Goal: Information Seeking & Learning: Learn about a topic

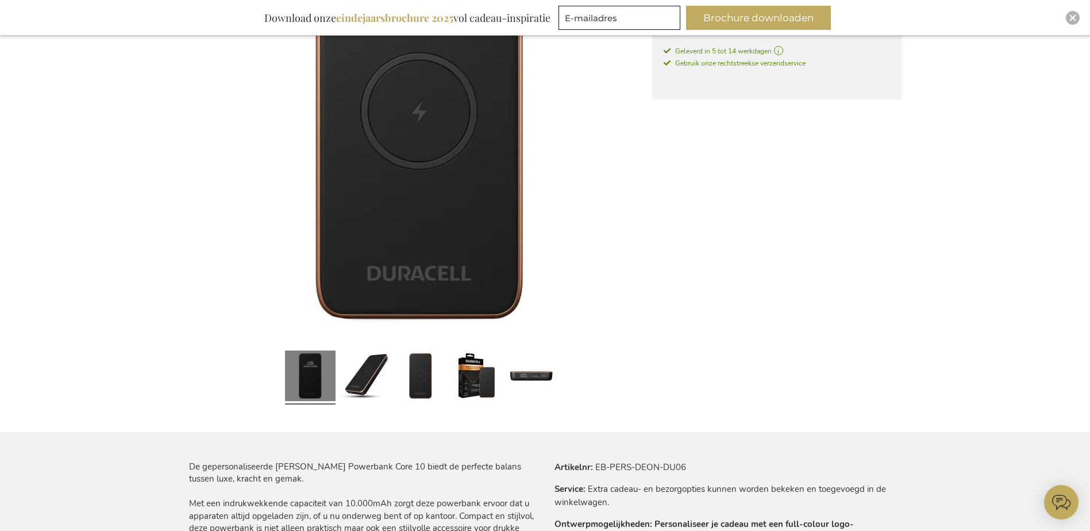
scroll to position [323, 0]
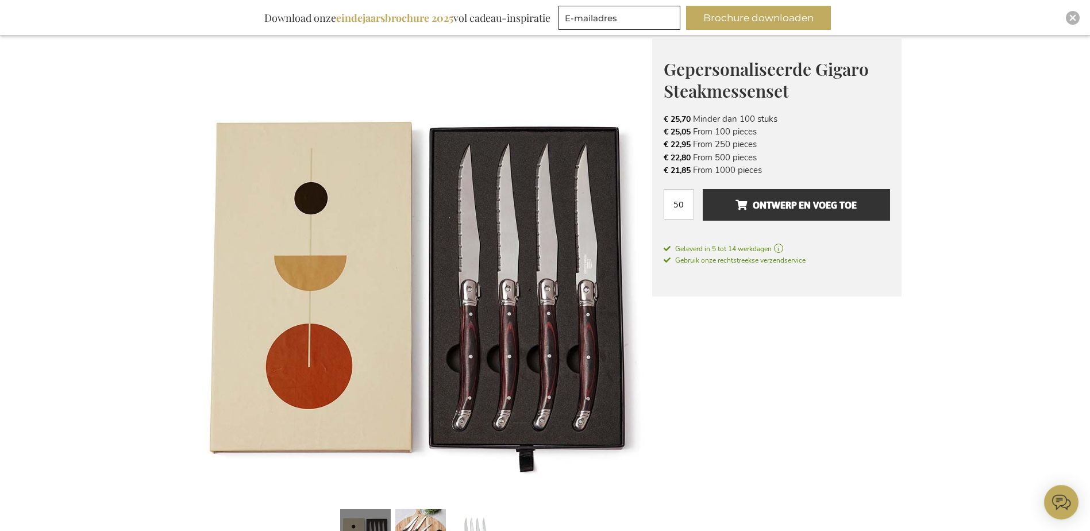
click at [593, 271] on img at bounding box center [420, 270] width 463 height 463
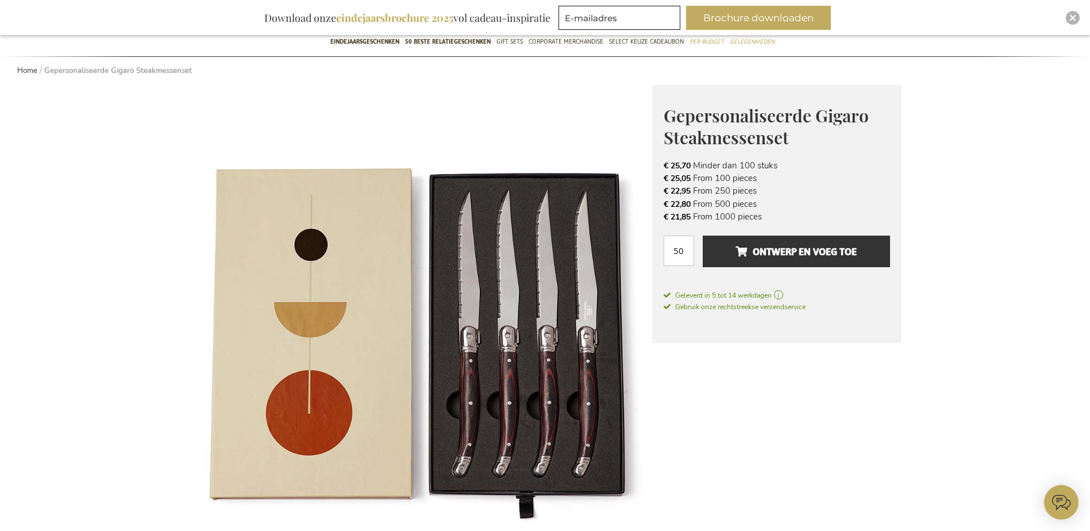
scroll to position [94, 0]
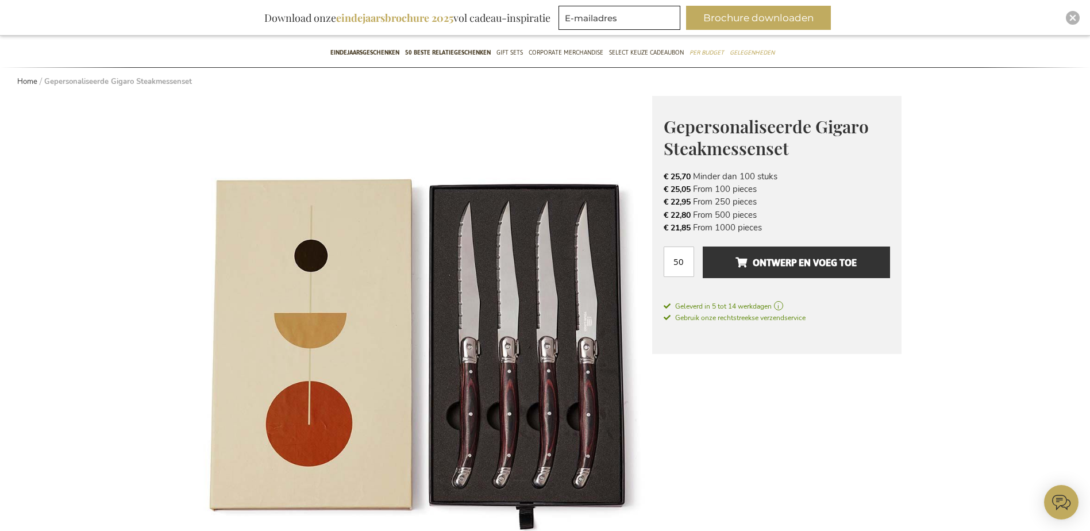
drag, startPoint x: 658, startPoint y: 192, endPoint x: 767, endPoint y: 188, distance: 108.7
click at [767, 188] on div "Gepersonaliseerde Gigaro Steakmessenset Het Perfecte Relatiegeschenk voor Bijzo…" at bounding box center [776, 225] width 249 height 259
drag, startPoint x: 753, startPoint y: 503, endPoint x: 753, endPoint y: 494, distance: 8.6
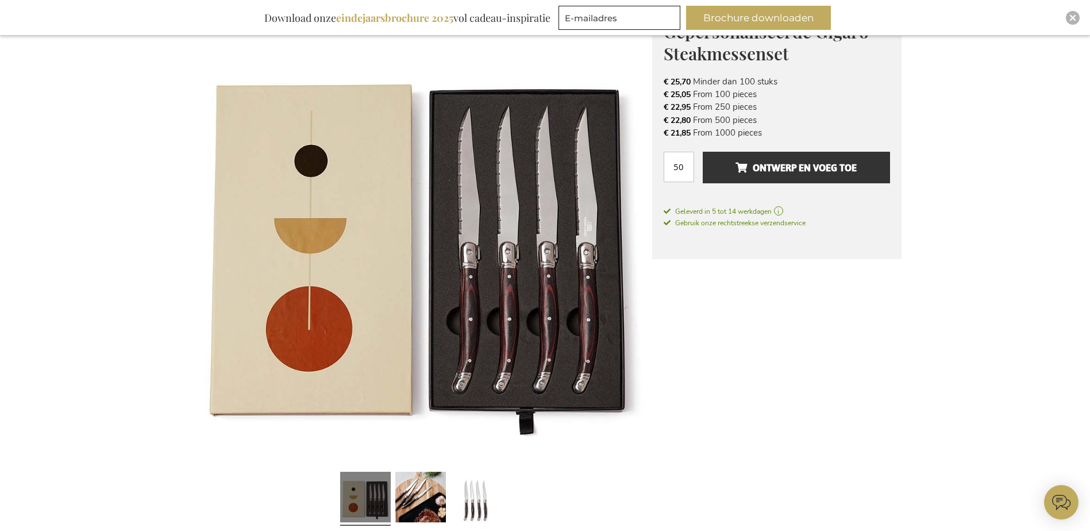
scroll to position [209, 0]
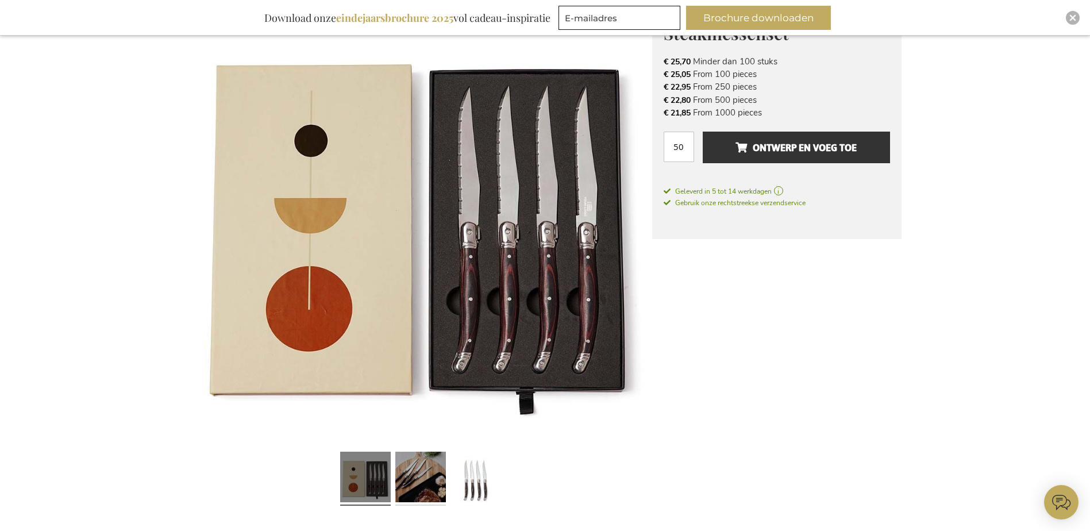
click at [406, 477] on link at bounding box center [420, 478] width 51 height 63
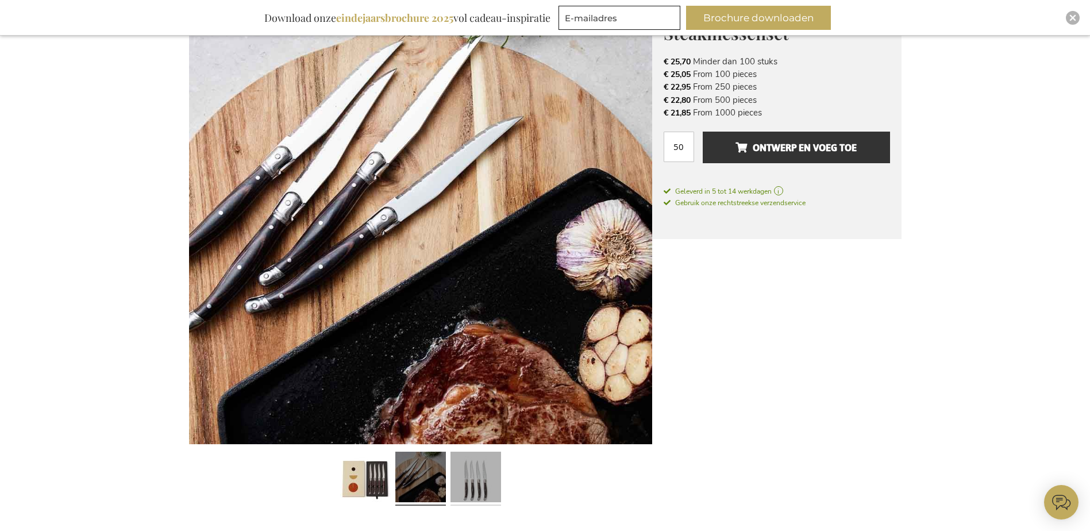
click at [480, 482] on link at bounding box center [476, 478] width 51 height 63
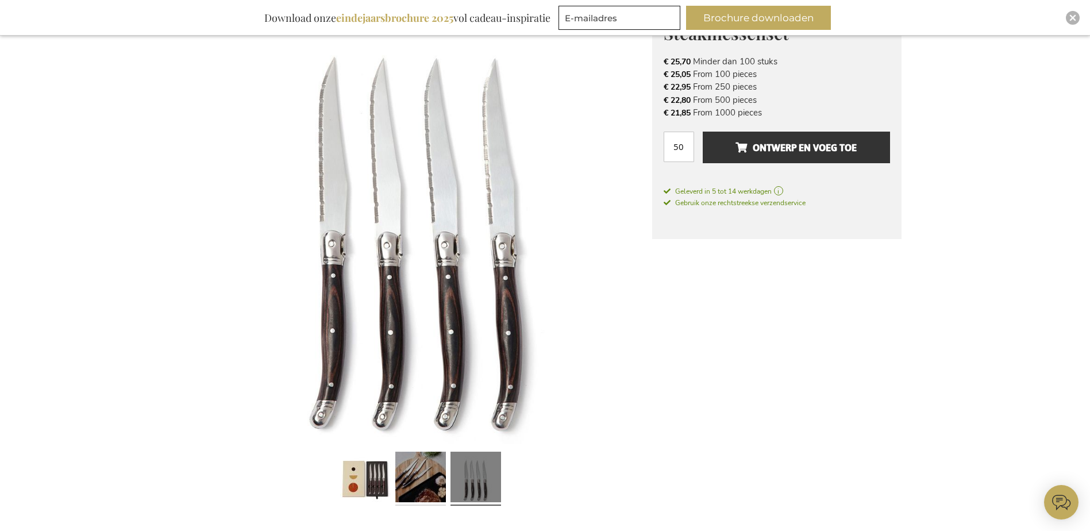
click at [434, 482] on link at bounding box center [420, 478] width 51 height 63
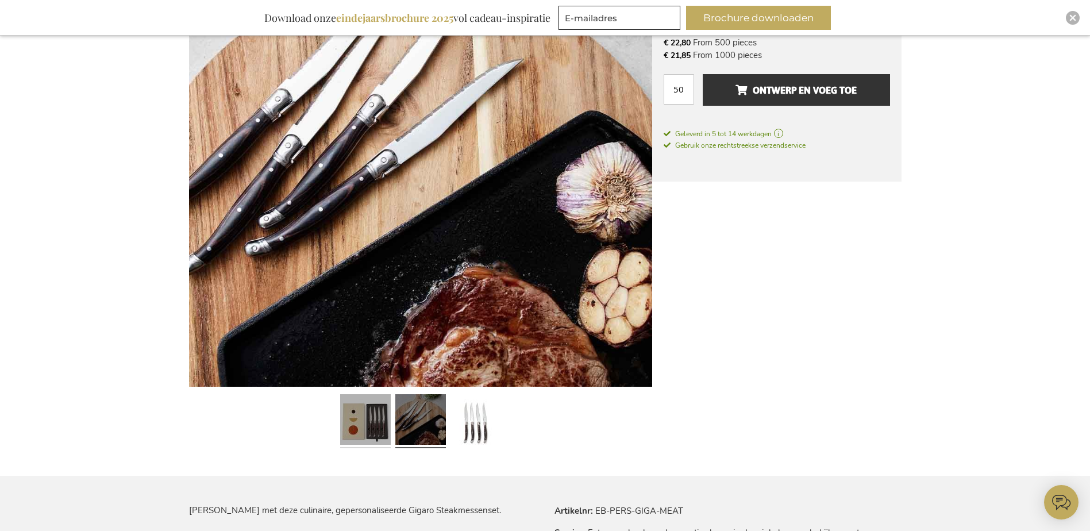
click at [355, 428] on link at bounding box center [365, 421] width 51 height 63
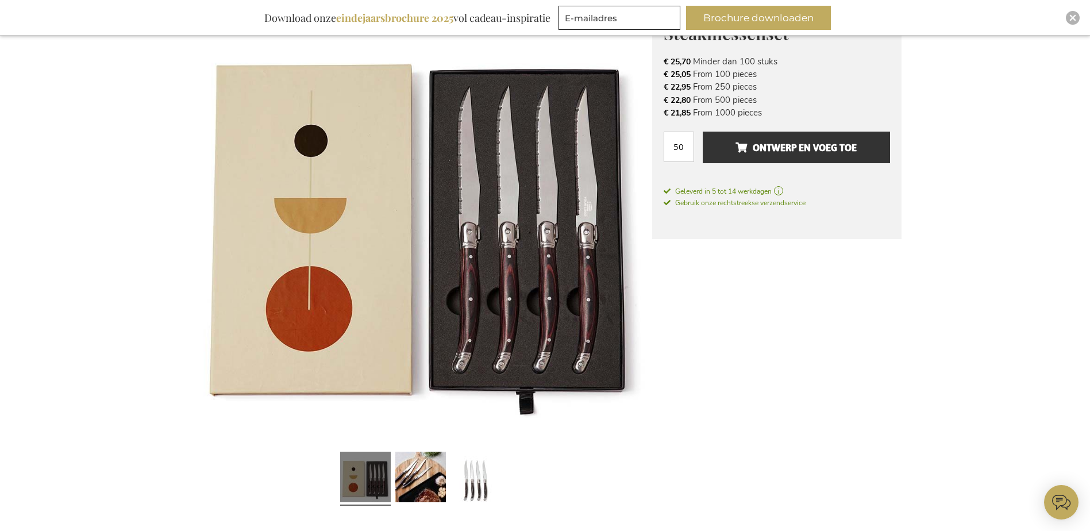
click at [594, 217] on img at bounding box center [420, 212] width 463 height 463
click at [421, 486] on link at bounding box center [420, 478] width 51 height 63
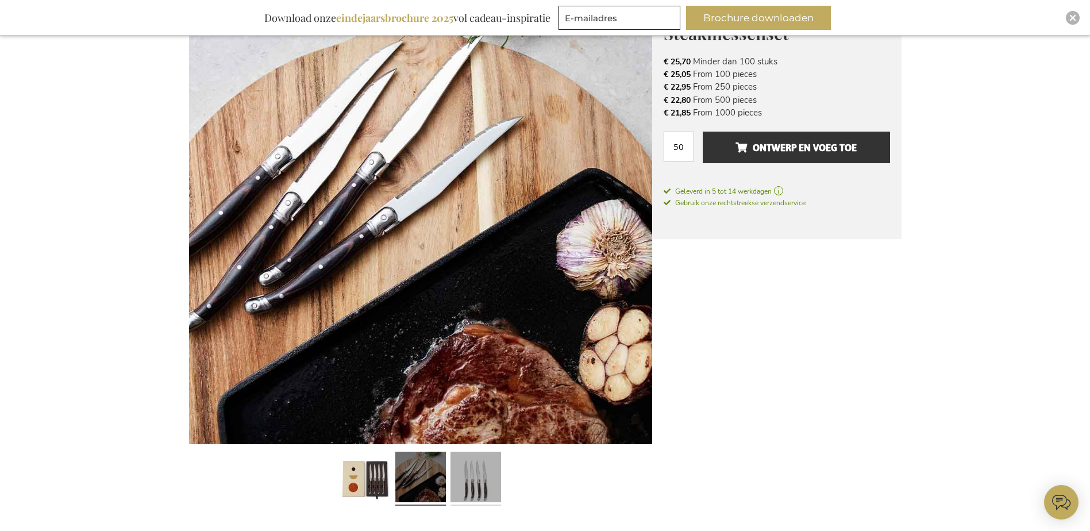
click at [470, 483] on link at bounding box center [476, 478] width 51 height 63
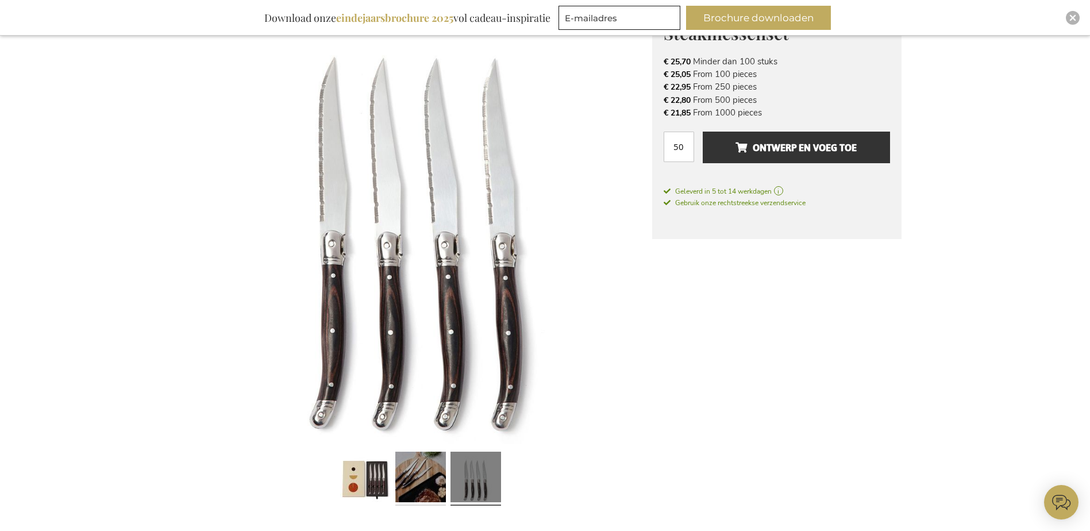
click at [436, 484] on link at bounding box center [420, 478] width 51 height 63
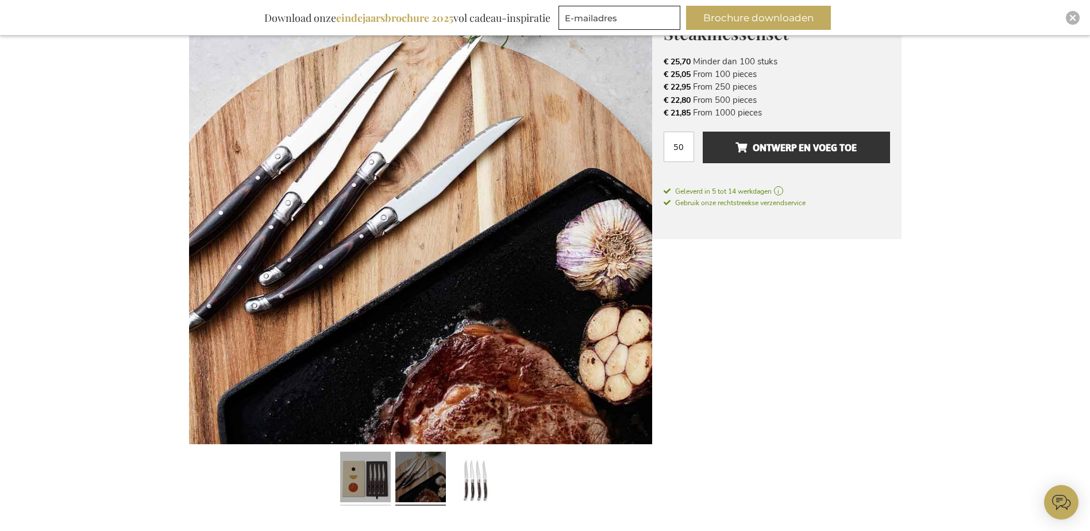
click at [363, 475] on link at bounding box center [365, 478] width 51 height 63
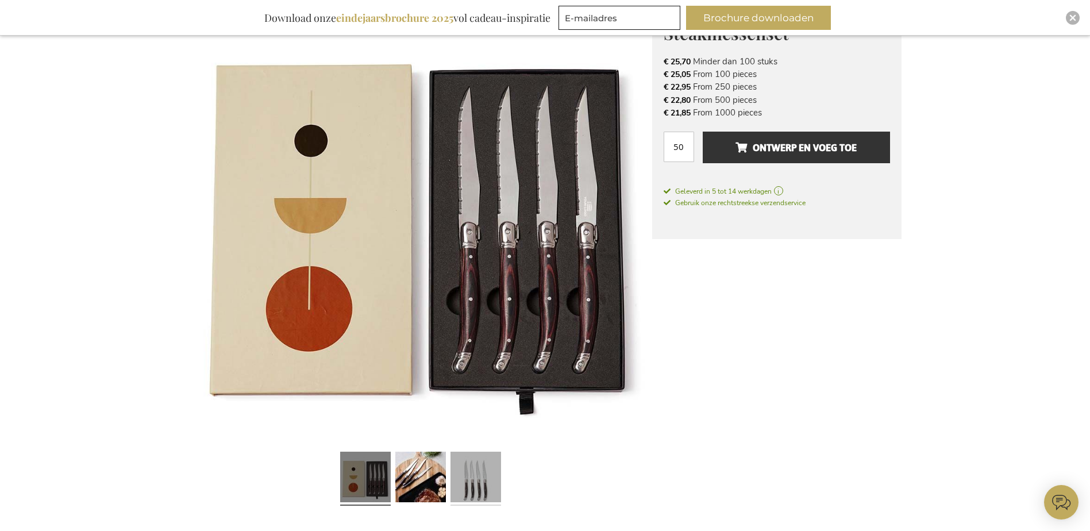
click at [472, 477] on link at bounding box center [476, 478] width 51 height 63
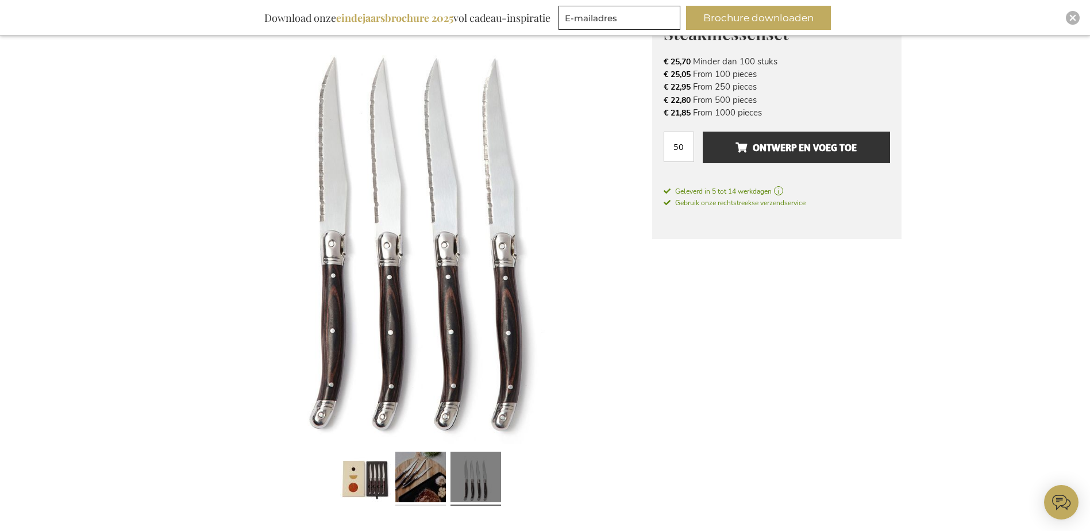
click at [406, 479] on link at bounding box center [420, 478] width 51 height 63
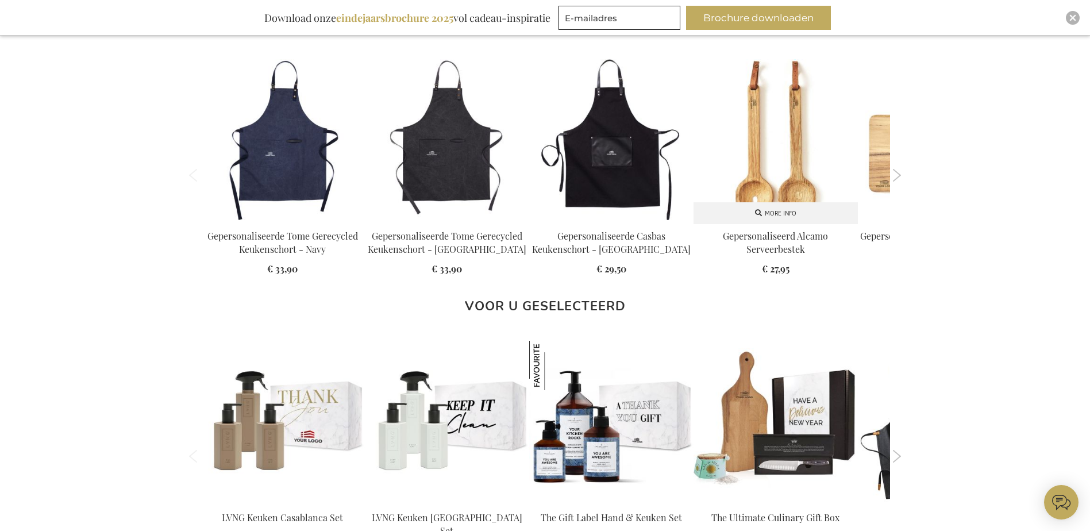
scroll to position [1013, 0]
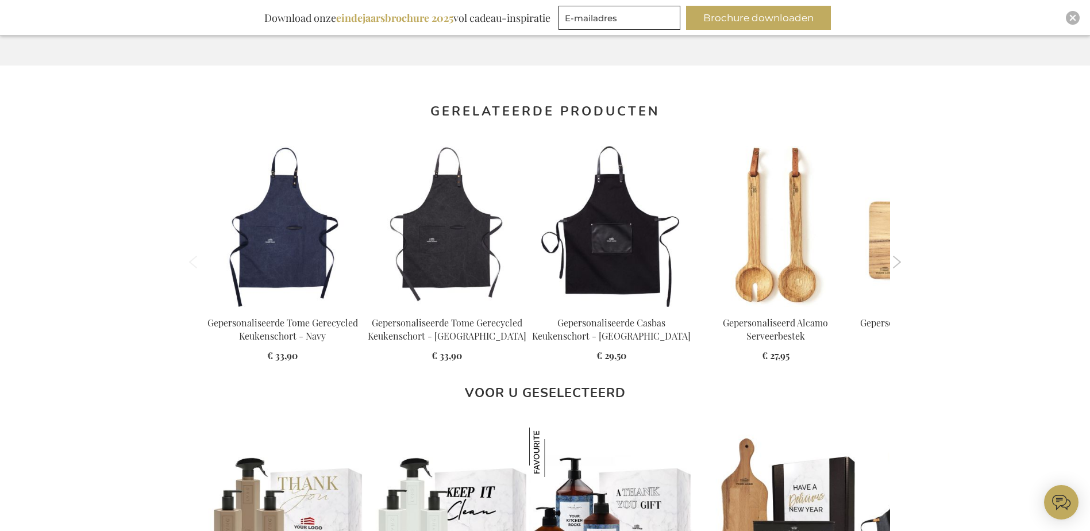
click at [898, 263] on button "Next" at bounding box center [897, 262] width 9 height 13
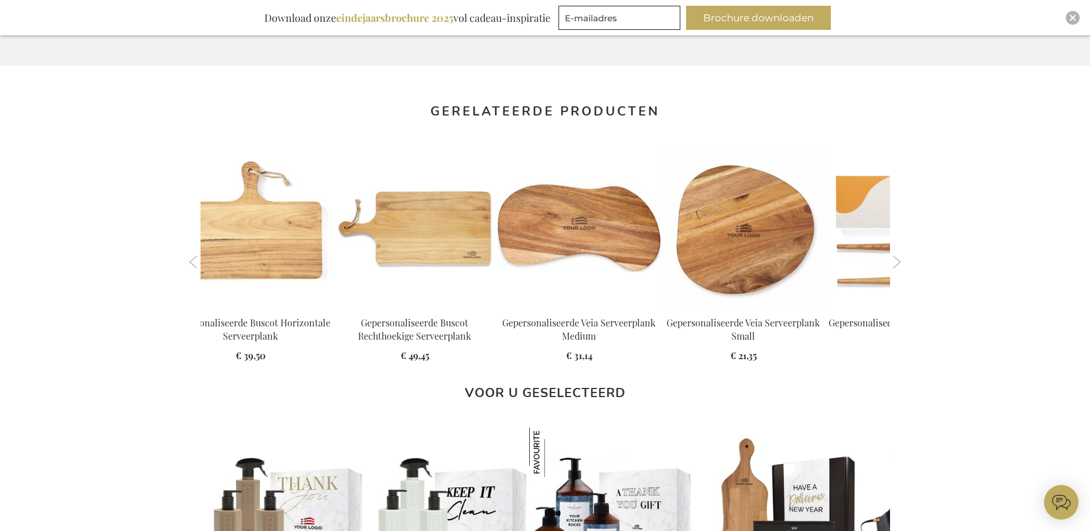
click at [192, 261] on button "Previous" at bounding box center [193, 262] width 9 height 13
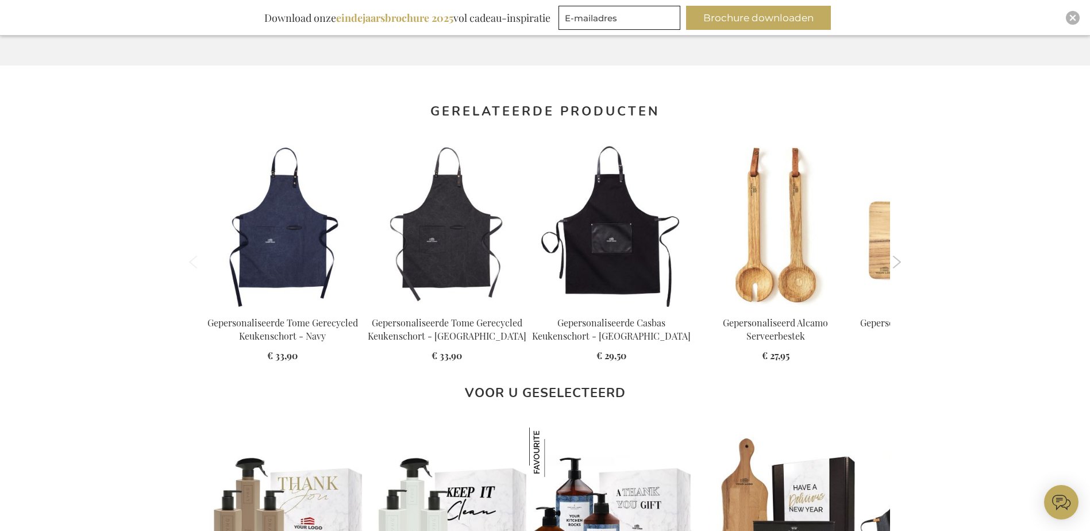
click at [896, 259] on button "Next" at bounding box center [897, 262] width 9 height 13
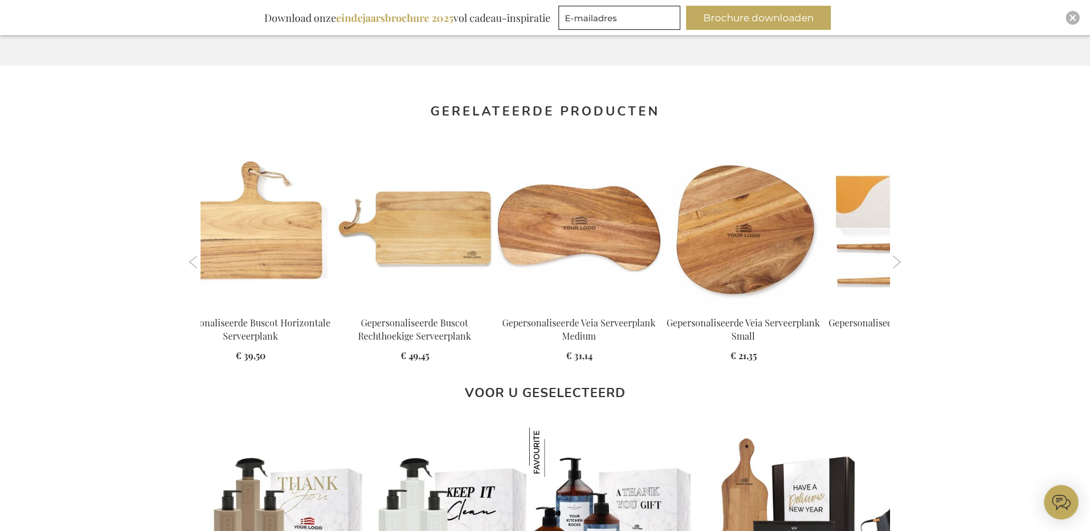
click at [896, 259] on button "Next" at bounding box center [897, 262] width 9 height 13
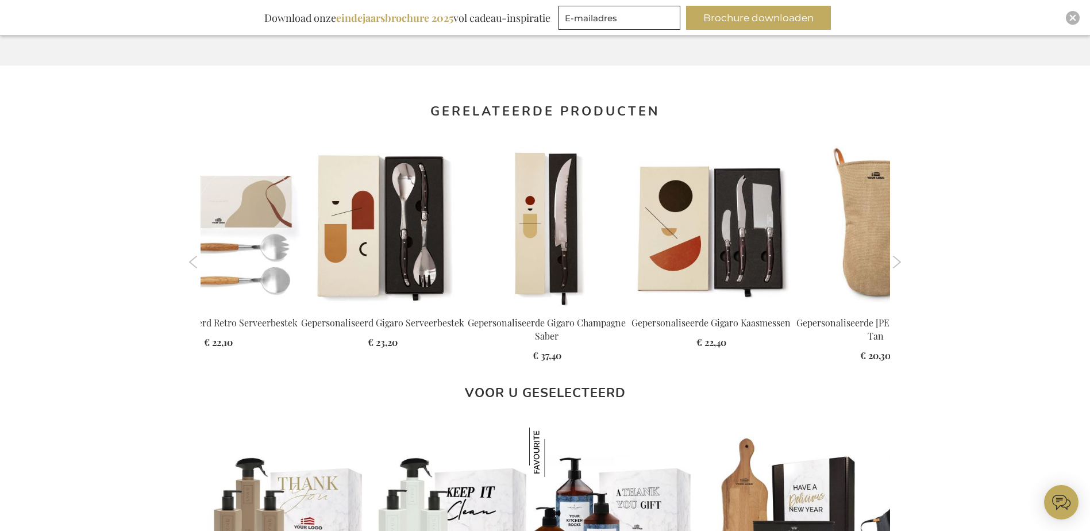
click at [893, 263] on button "Next" at bounding box center [897, 262] width 9 height 13
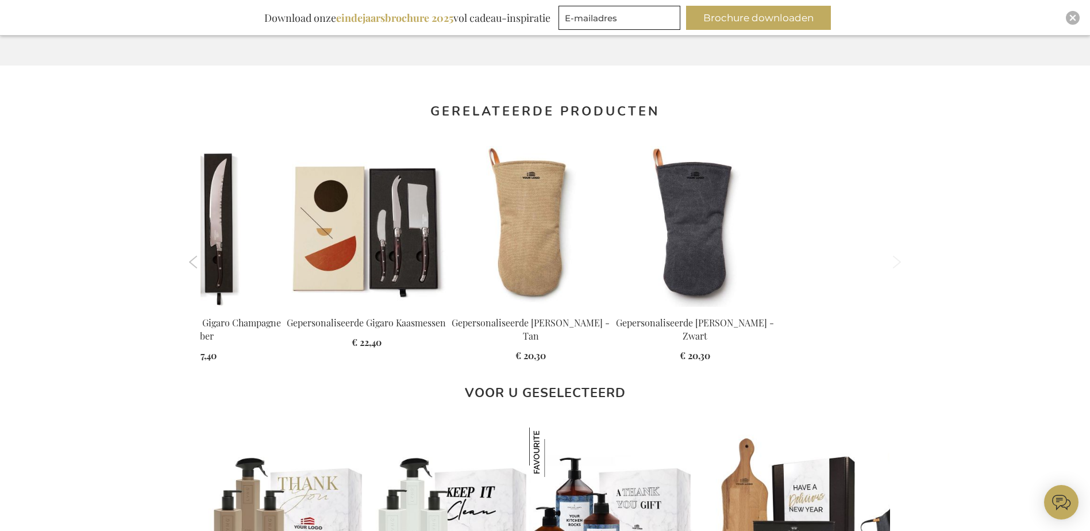
click at [193, 262] on button "Previous" at bounding box center [193, 262] width 9 height 13
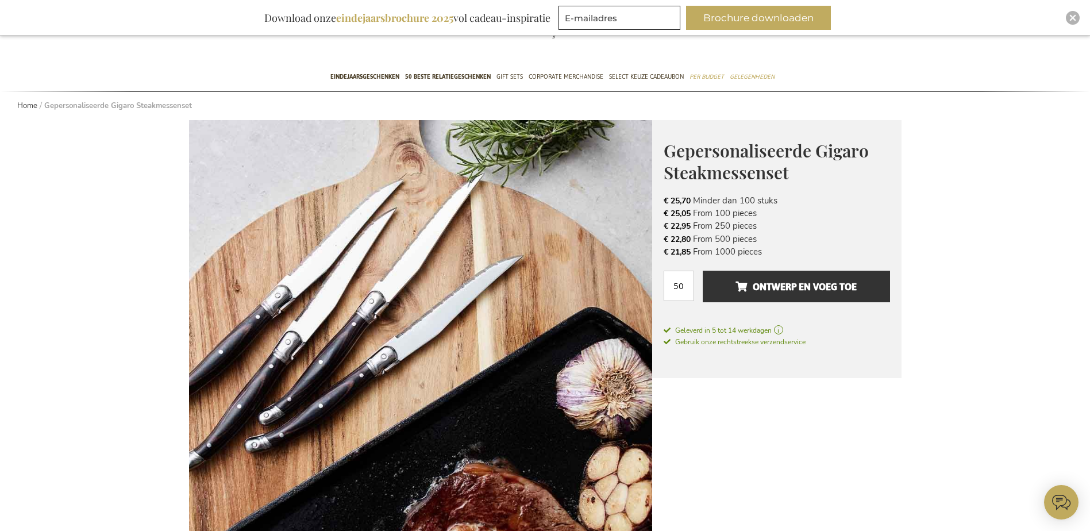
scroll to position [0, 0]
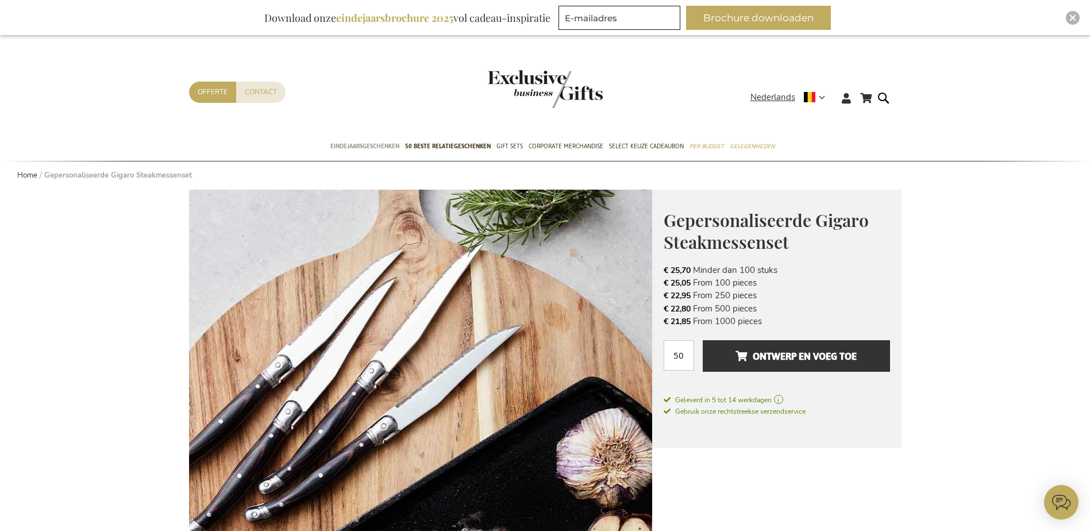
click at [365, 147] on span "Eindejaarsgeschenken" at bounding box center [364, 146] width 69 height 12
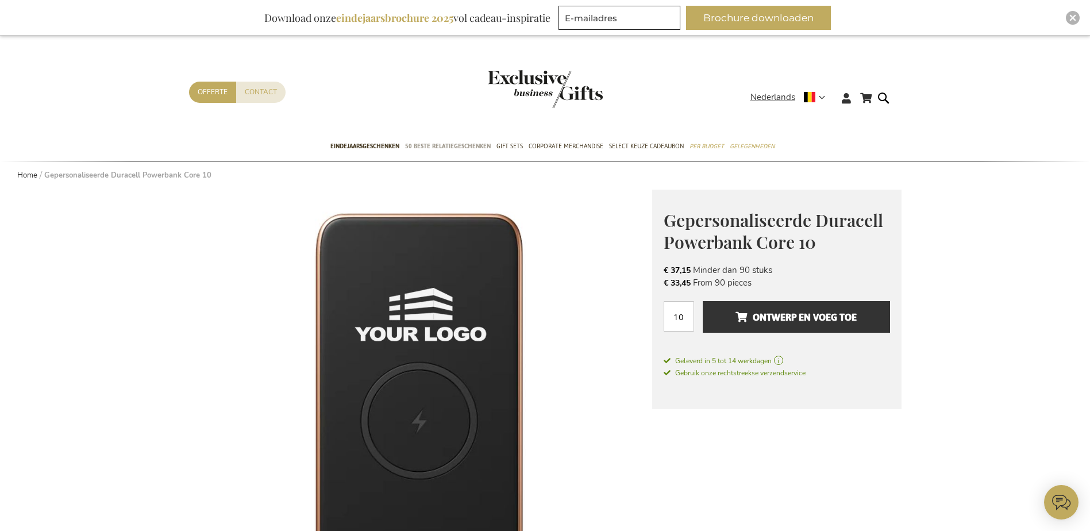
click at [464, 144] on span "50 beste relatiegeschenken" at bounding box center [448, 146] width 86 height 12
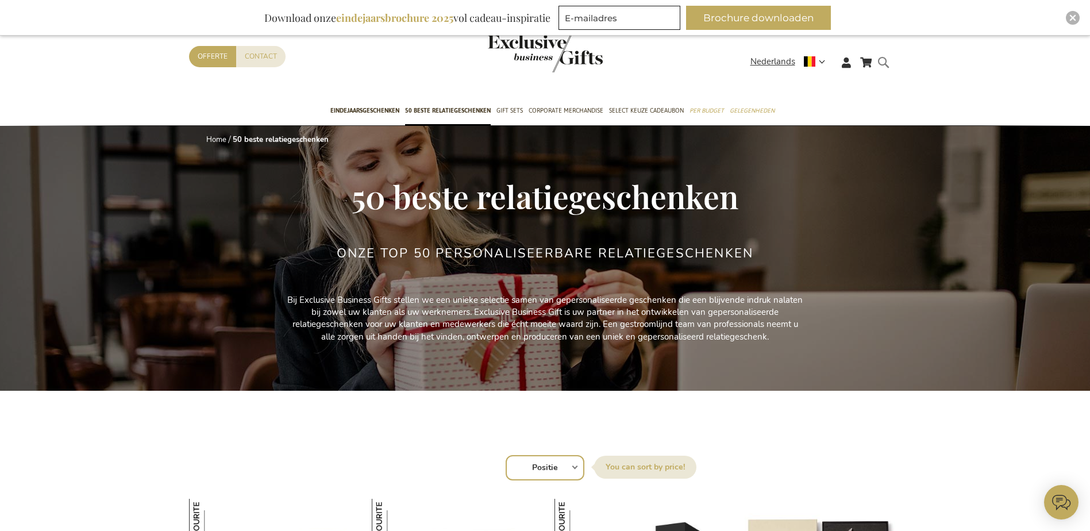
click at [881, 65] on form "Search Search" at bounding box center [886, 71] width 11 height 33
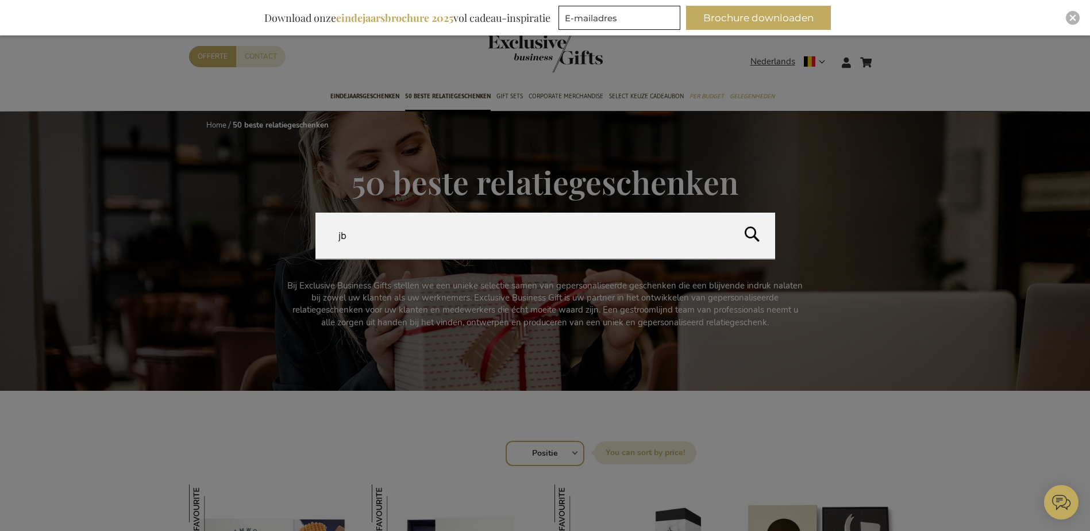
type input "jbl"
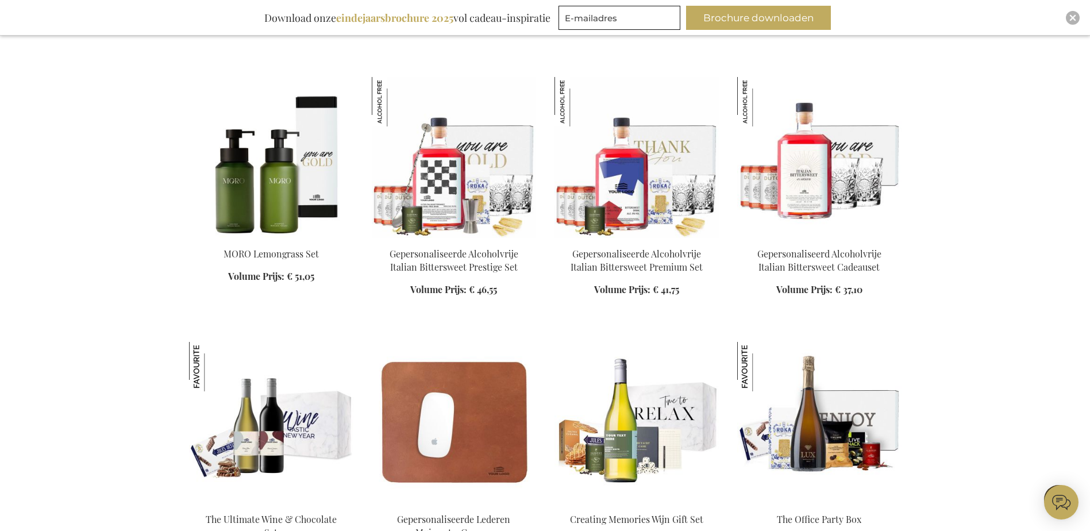
scroll to position [1494, 0]
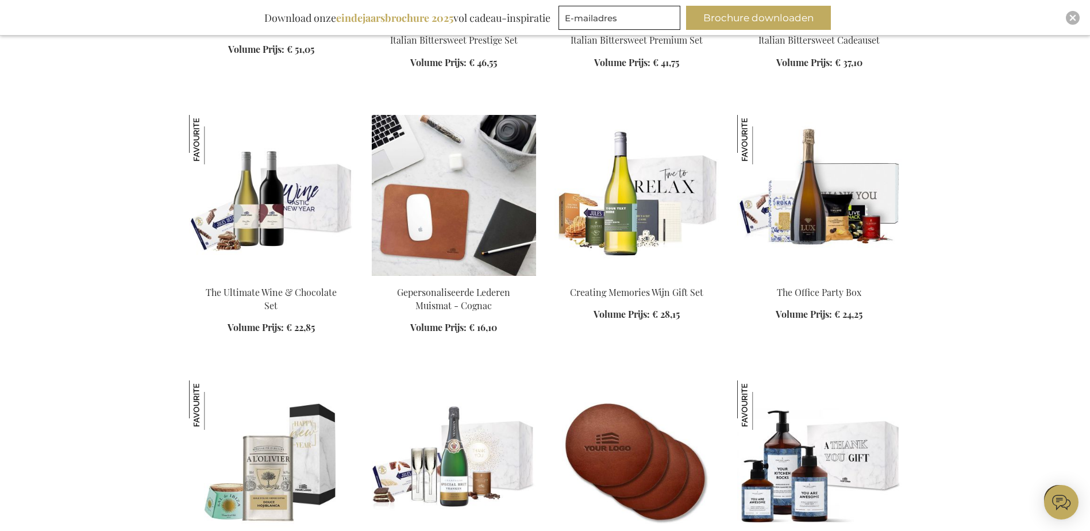
scroll to position [1724, 0]
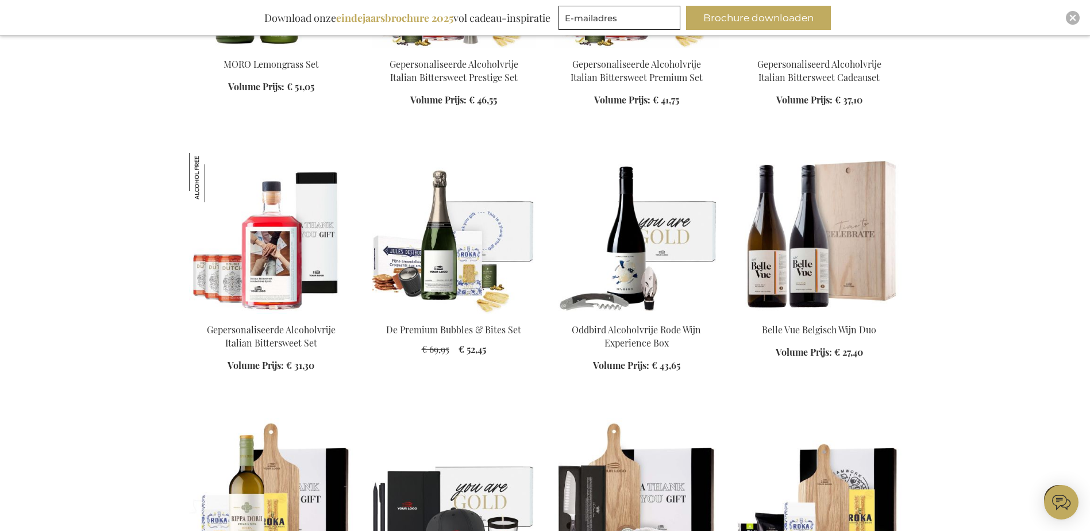
scroll to position [4368, 0]
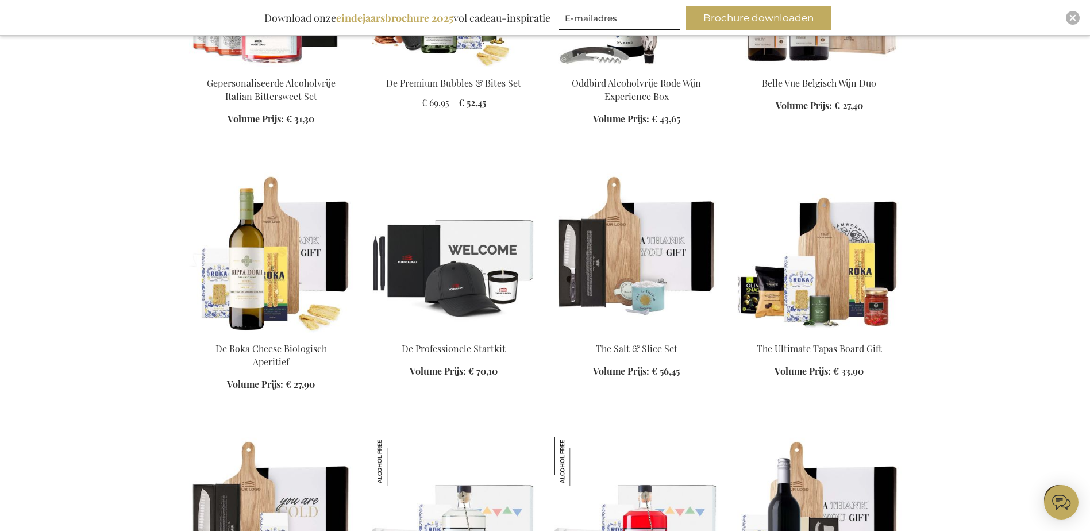
scroll to position [304, 0]
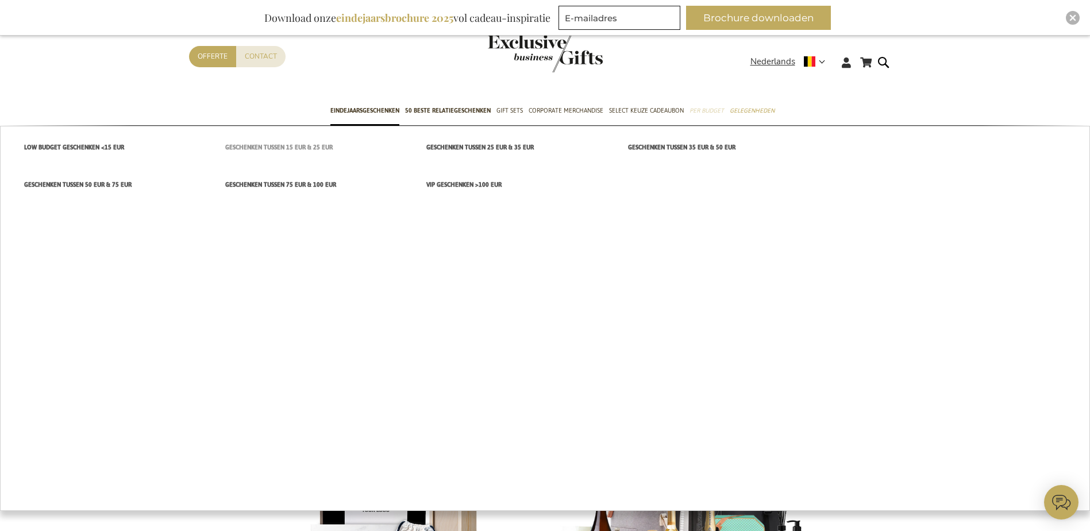
click at [268, 148] on span "Geschenken tussen 15 EUR & 25 EUR" at bounding box center [278, 147] width 107 height 12
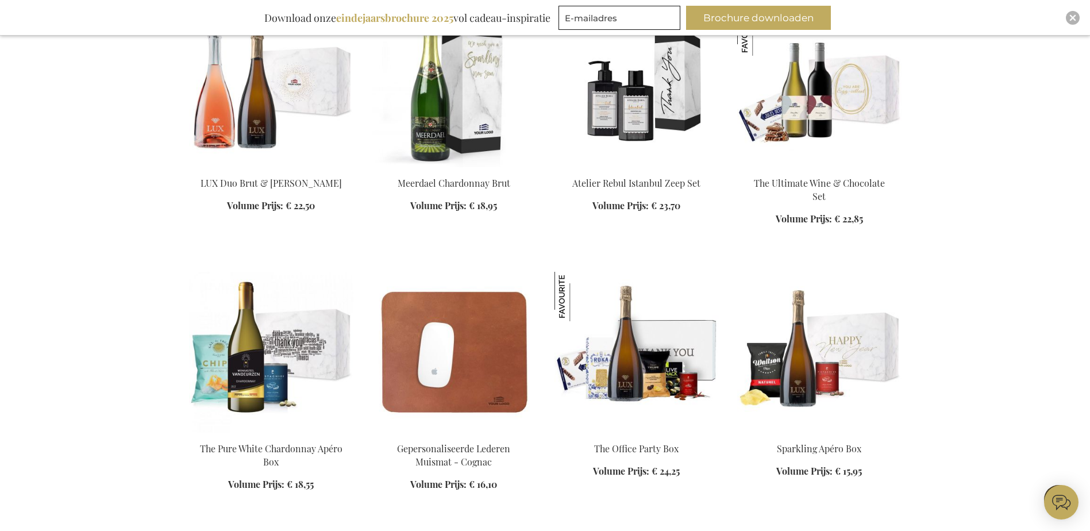
scroll to position [919, 0]
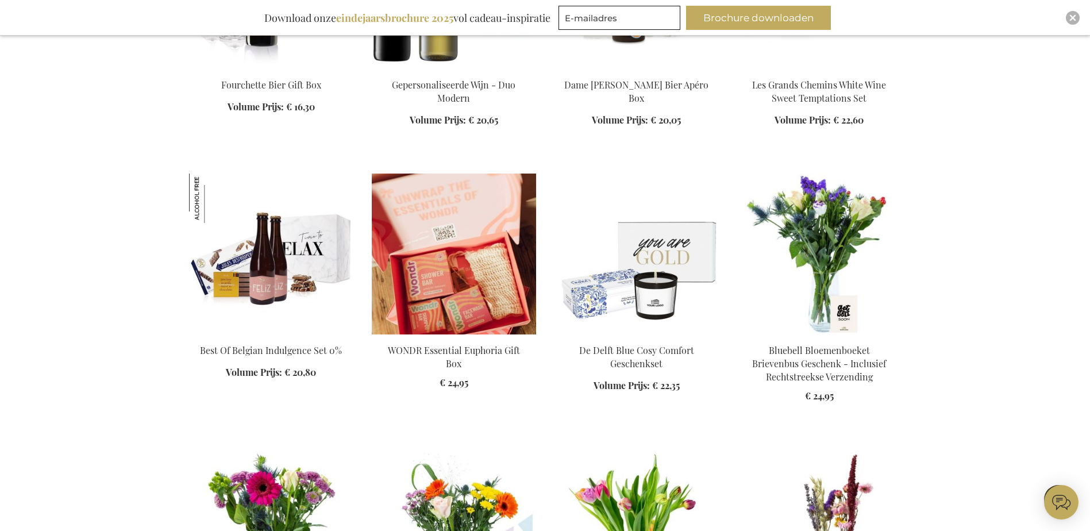
scroll to position [1437, 0]
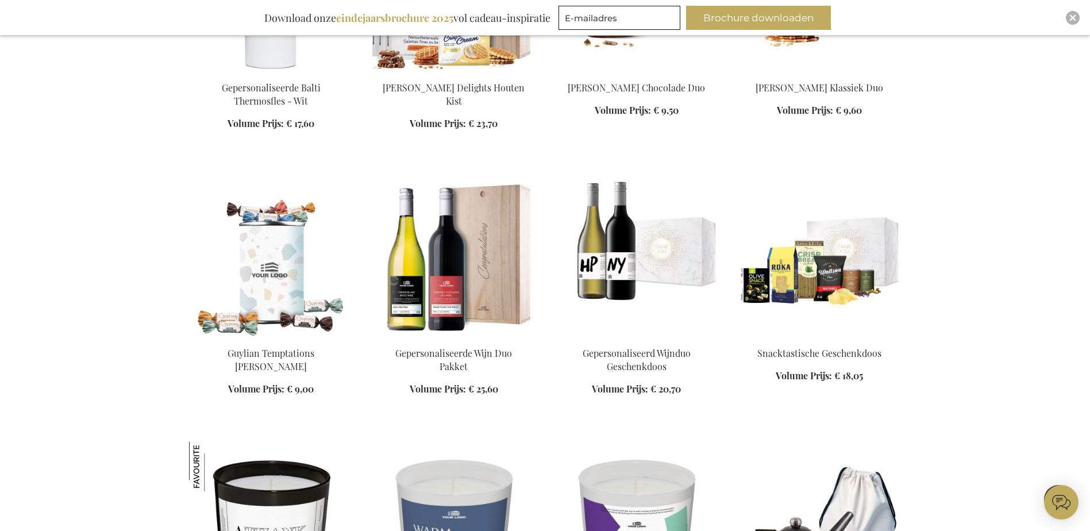
scroll to position [2529, 0]
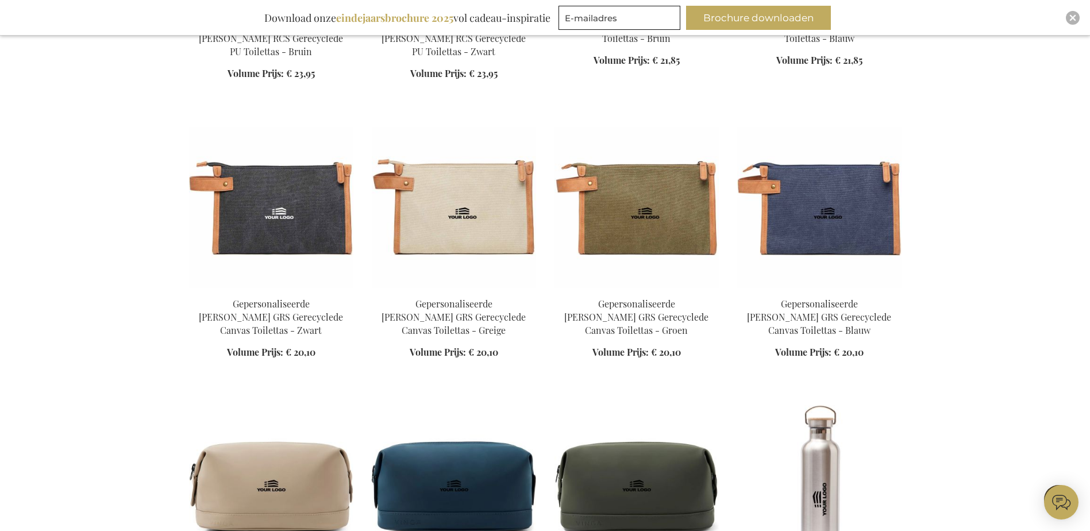
scroll to position [3333, 0]
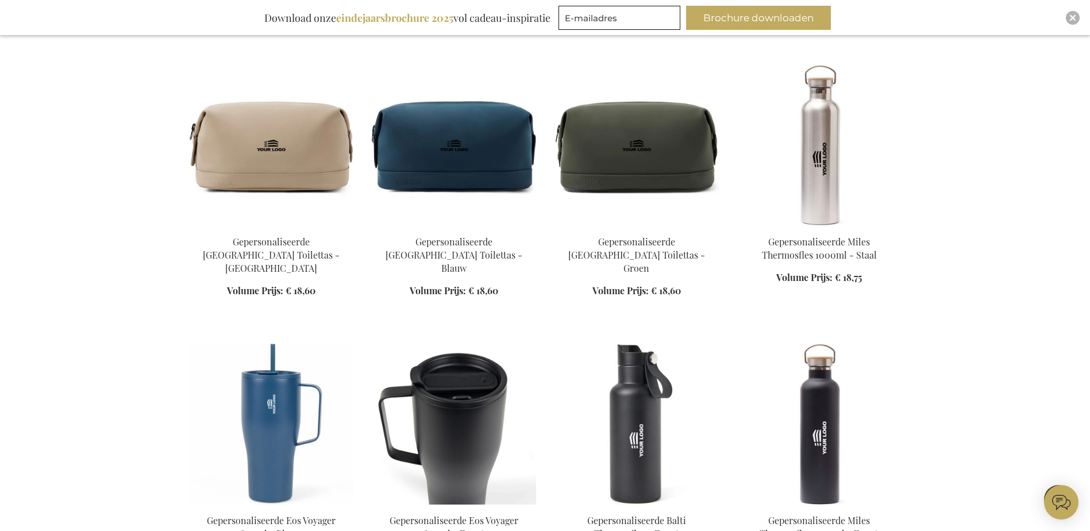
scroll to position [3678, 0]
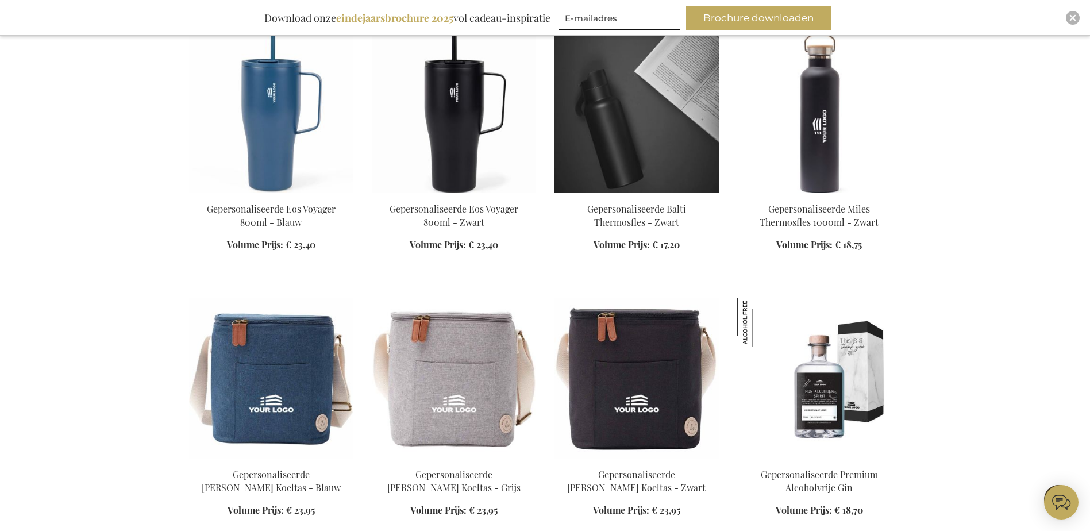
scroll to position [4138, 0]
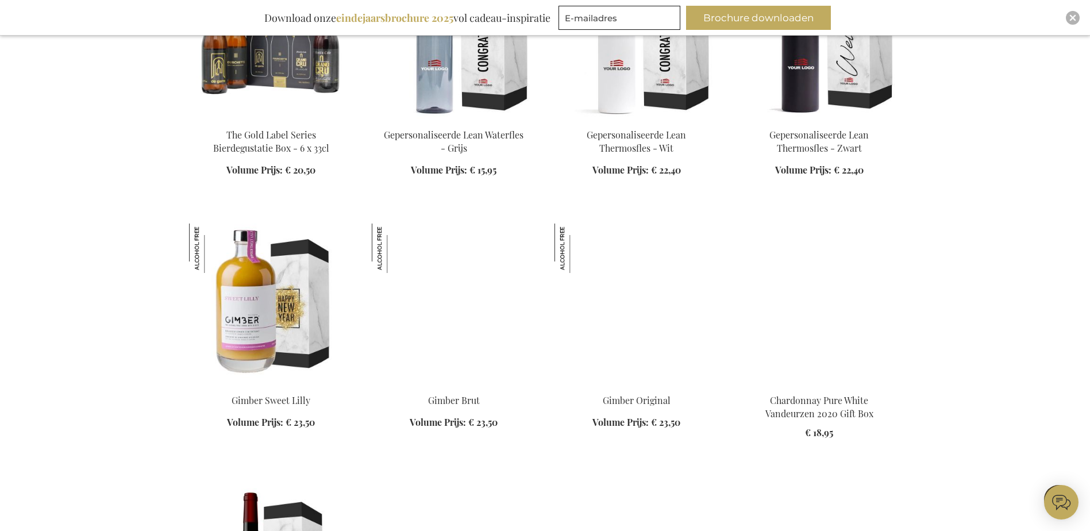
scroll to position [4827, 0]
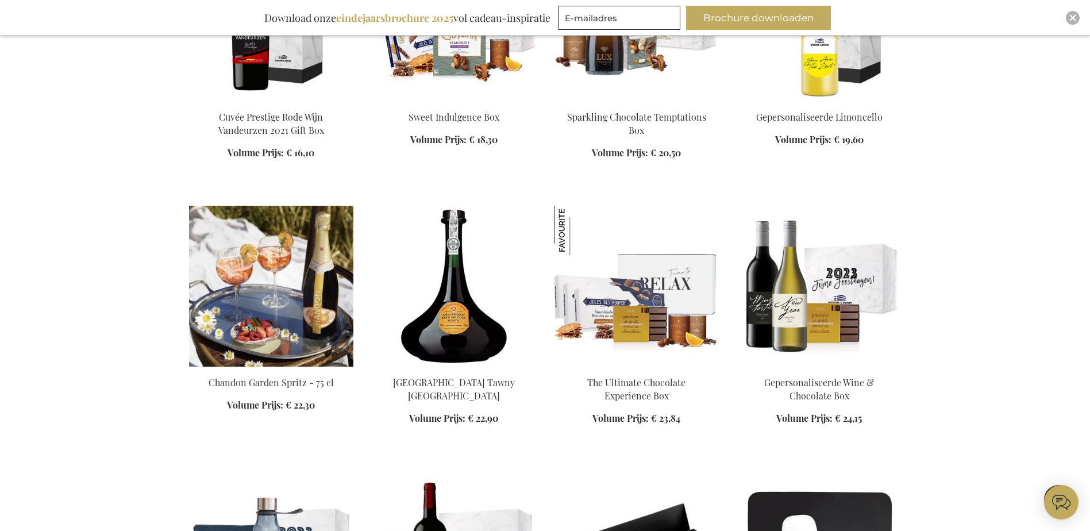
scroll to position [5689, 0]
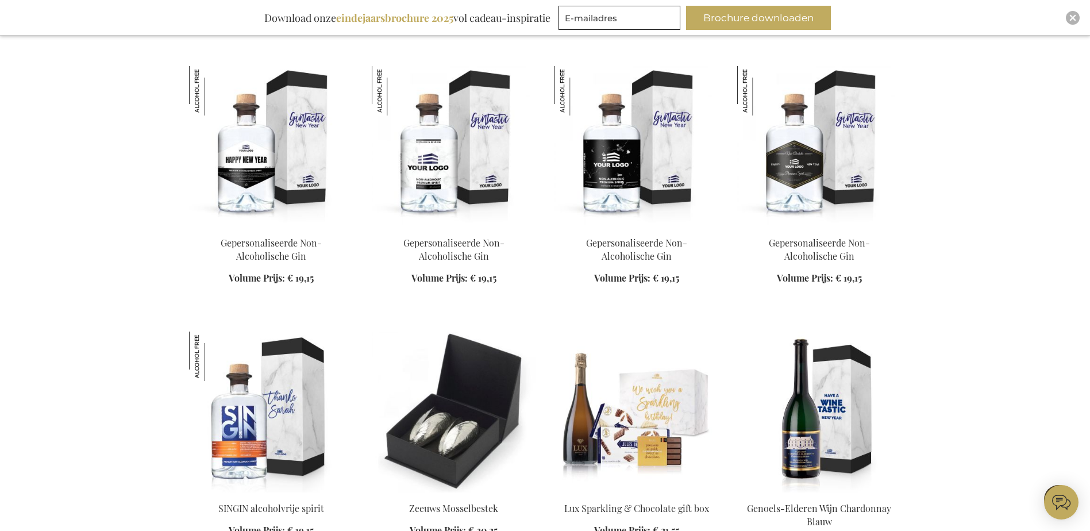
scroll to position [6551, 0]
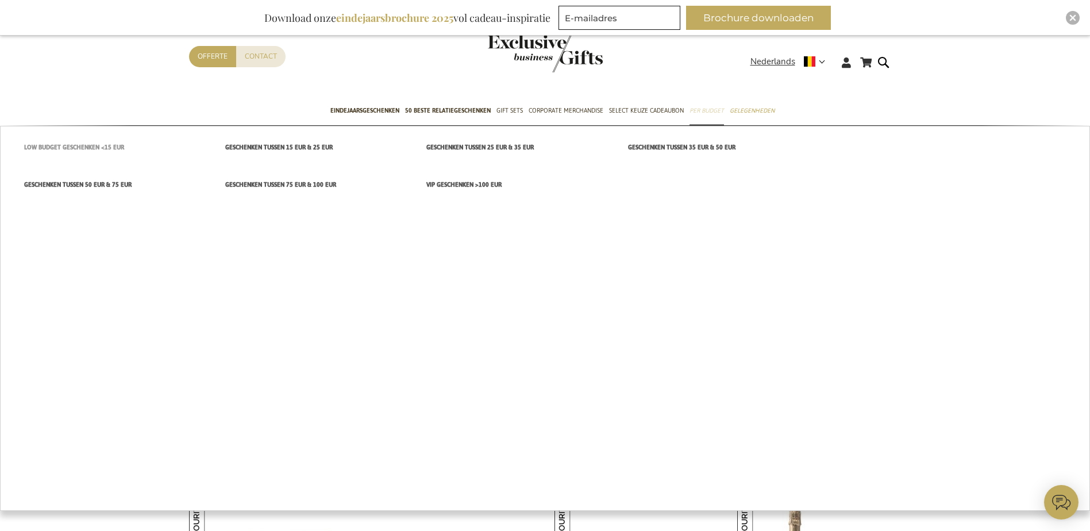
click at [79, 145] on span "Low budget Geschenken <15 EUR" at bounding box center [74, 147] width 100 height 12
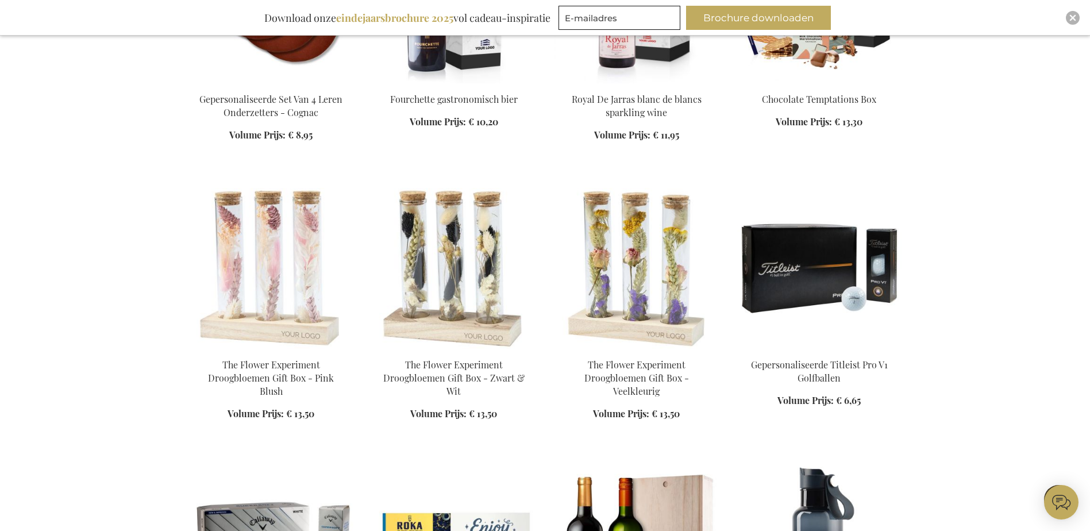
scroll to position [862, 0]
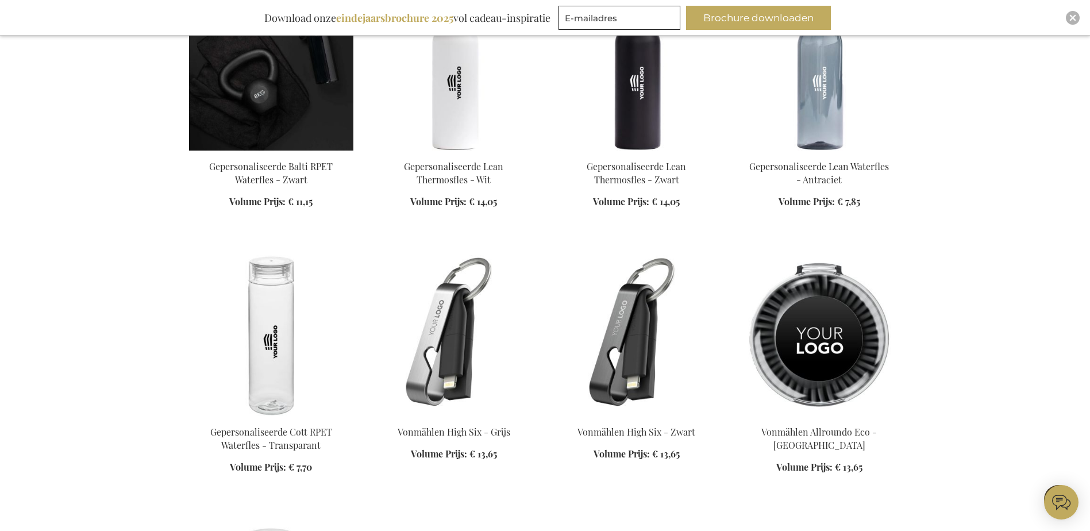
scroll to position [1667, 0]
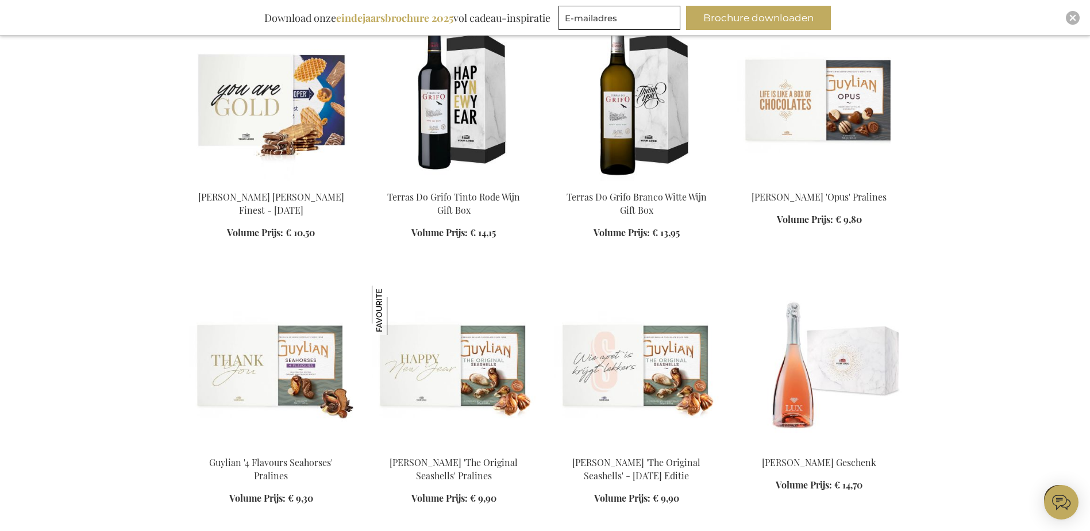
scroll to position [2356, 0]
